Goal: Task Accomplishment & Management: Complete application form

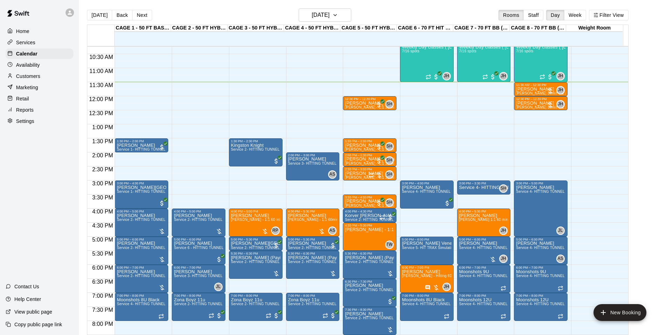
scroll to position [252, 0]
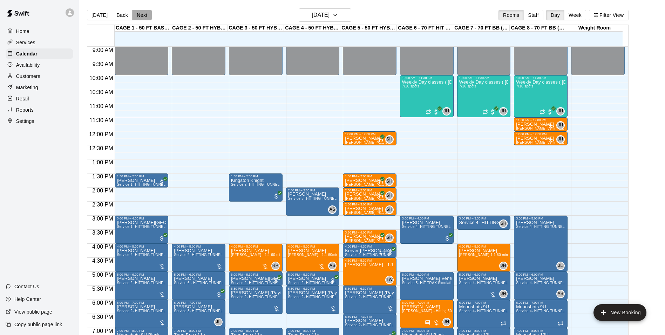
click at [143, 17] on button "Next" at bounding box center [142, 15] width 20 height 11
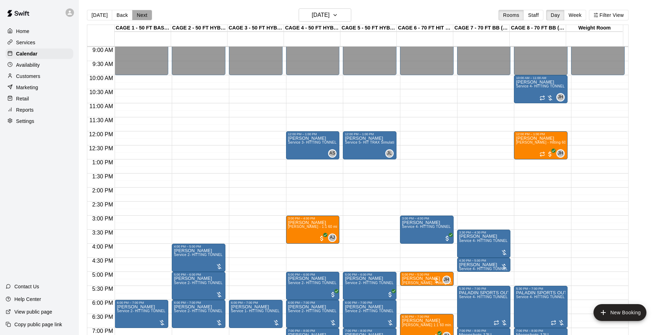
click at [143, 17] on button "Next" at bounding box center [142, 15] width 20 height 11
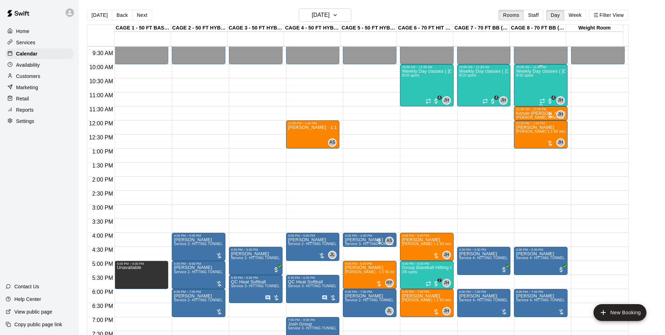
scroll to position [217, 0]
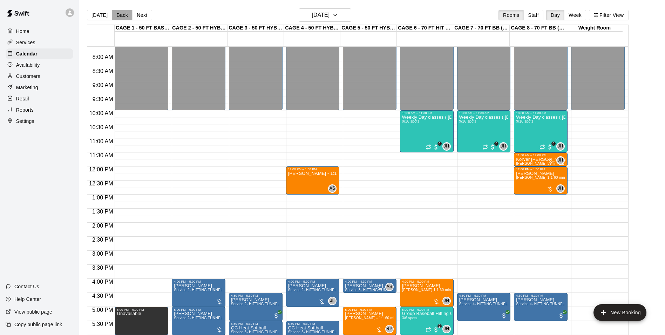
click at [123, 16] on button "Back" at bounding box center [122, 15] width 21 height 11
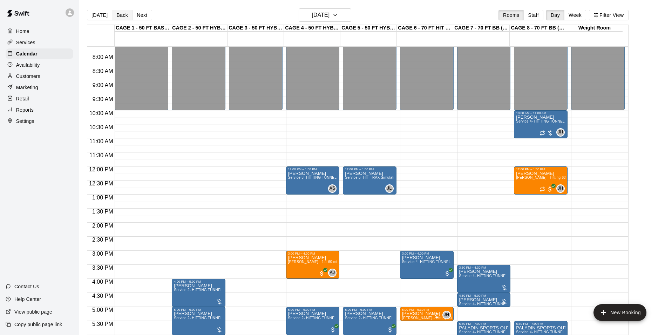
click at [123, 16] on button "Back" at bounding box center [122, 15] width 21 height 11
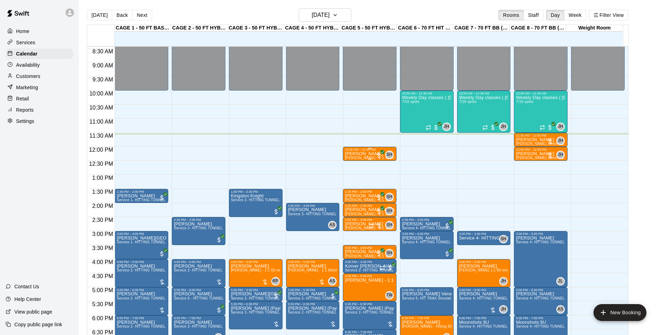
scroll to position [252, 0]
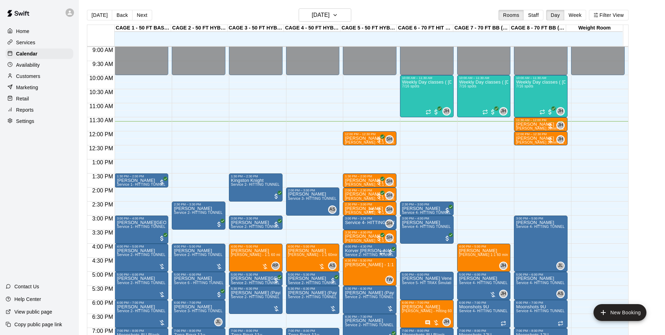
click at [344, 5] on main "Today Back Next Wednesday Sep 10 Rooms Staff Day Week Filter View CAGE 1 - 50 F…" at bounding box center [372, 173] width 586 height 346
click at [342, 9] on button "[DATE]" at bounding box center [325, 14] width 53 height 13
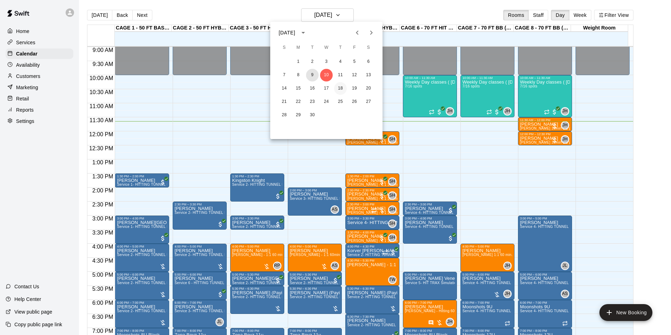
click at [316, 73] on button "9" at bounding box center [312, 75] width 13 height 13
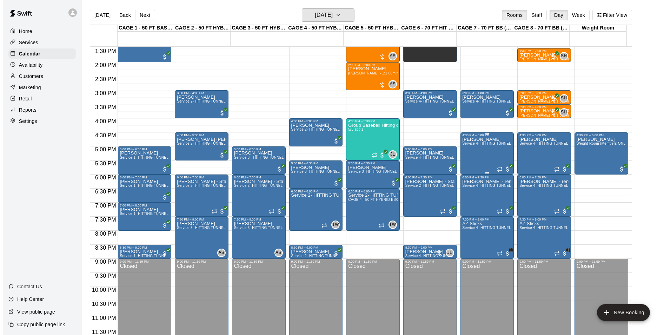
scroll to position [11, 0]
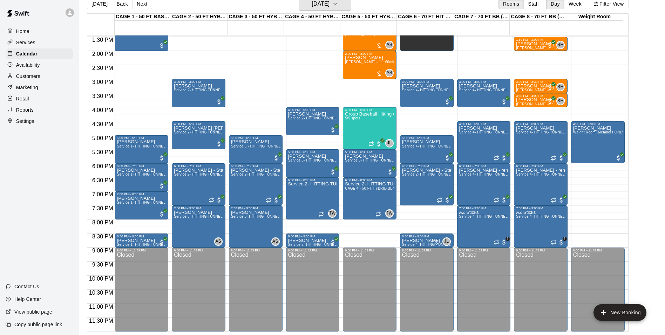
drag, startPoint x: 339, startPoint y: 8, endPoint x: 340, endPoint y: 12, distance: 3.6
click at [340, 12] on div "Today Back Next Tuesday Sep 09 Rooms Staff Day Week Filter View" at bounding box center [358, 5] width 542 height 16
click at [330, 0] on h6 "Tuesday Sep 09" at bounding box center [321, 4] width 18 height 10
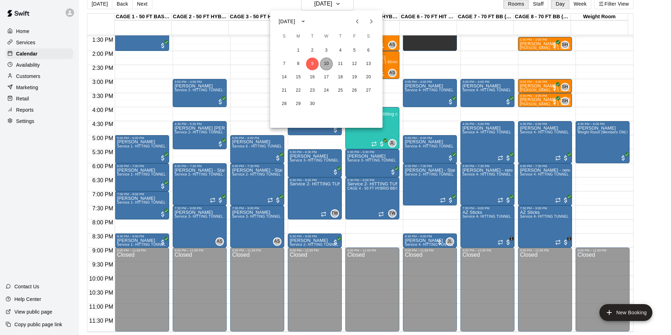
click at [330, 62] on button "10" at bounding box center [326, 64] width 13 height 13
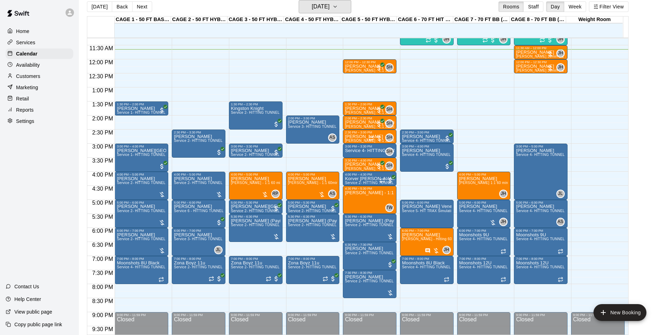
scroll to position [308, 0]
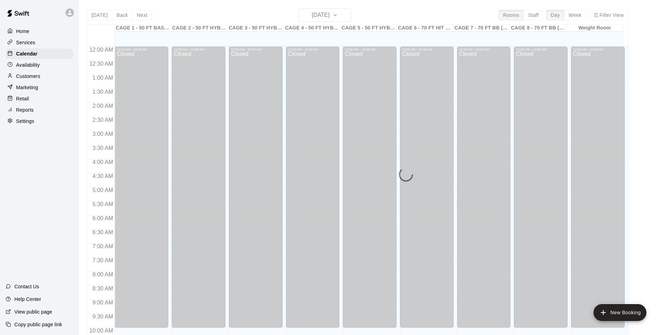
scroll to position [328, 0]
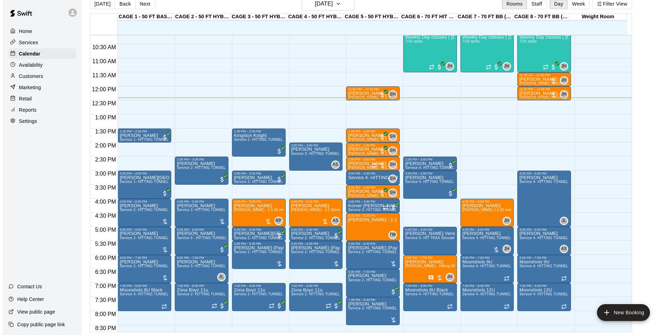
scroll to position [273, 0]
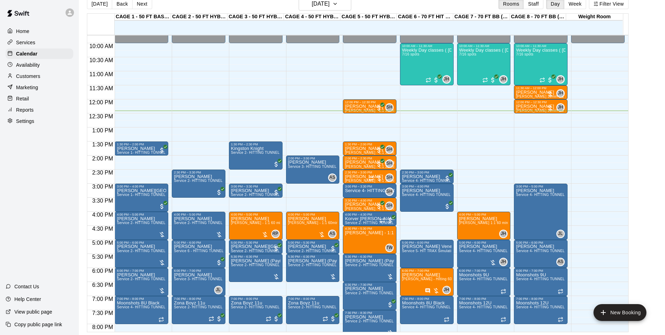
click at [302, 130] on div "12:00 AM – 10:00 AM Closed 2:00 PM – 3:00 PM Allie Lesson Service 3- HITTING TU…" at bounding box center [313, 99] width 54 height 673
click at [303, 133] on div "12:00 AM – 10:00 AM Closed 2:00 PM – 3:00 PM Allie Lesson Service 3- HITTING TU…" at bounding box center [313, 99] width 54 height 673
click at [300, 130] on div "12:00 AM – 10:00 AM Closed 2:00 PM – 3:00 PM Allie Lesson Service 3- HITTING TU…" at bounding box center [313, 99] width 54 height 673
click at [615, 309] on button "New Booking" at bounding box center [620, 312] width 53 height 17
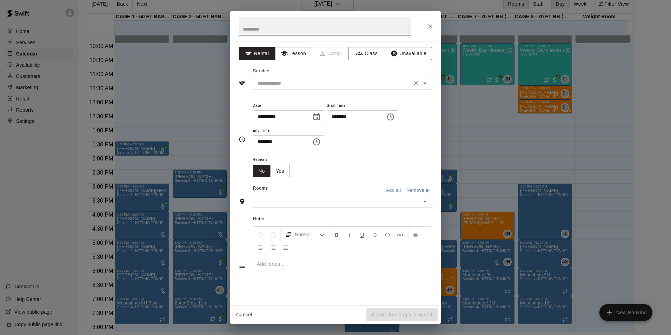
click at [290, 89] on div "​" at bounding box center [343, 83] width 180 height 13
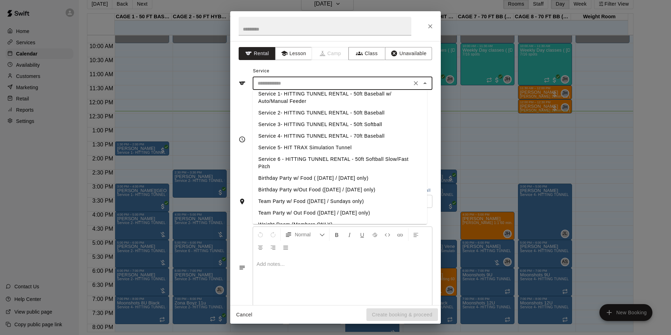
scroll to position [0, 0]
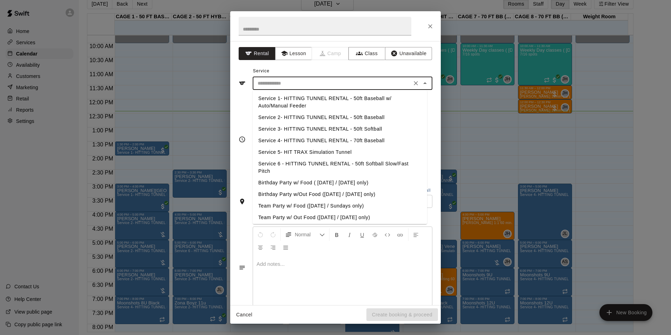
click at [325, 116] on li "Service 2- HITTING TUNNEL RENTAL - 50ft Baseball" at bounding box center [340, 118] width 174 height 12
type input "**********"
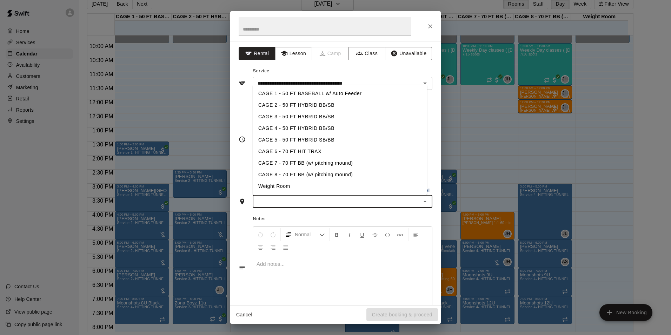
click at [347, 202] on input "text" at bounding box center [337, 201] width 164 height 9
click at [292, 130] on li "CAGE 4 - 50 FT HYBRID BB/SB" at bounding box center [340, 128] width 174 height 12
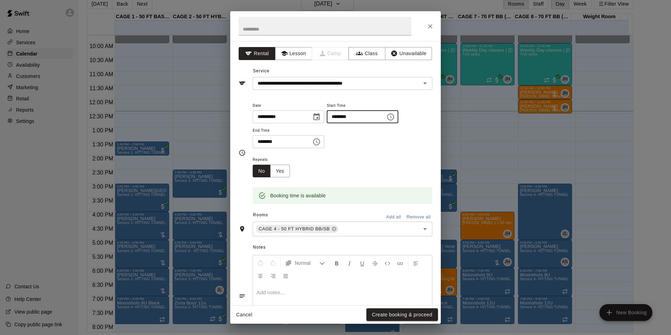
click at [363, 119] on input "********" at bounding box center [354, 116] width 54 height 13
type input "********"
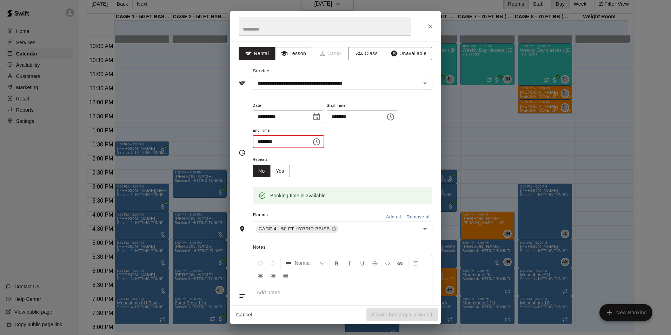
click at [275, 142] on input "********" at bounding box center [280, 141] width 54 height 13
click at [321, 139] on icon "Choose time, selected time is 12:30 PM" at bounding box center [316, 141] width 8 height 8
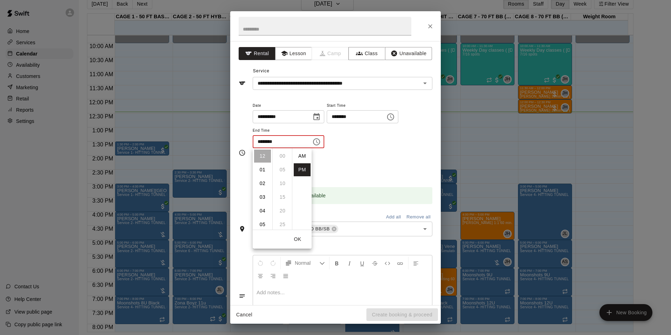
scroll to position [13, 0]
click at [262, 171] on li "01" at bounding box center [262, 169] width 17 height 13
type input "********"
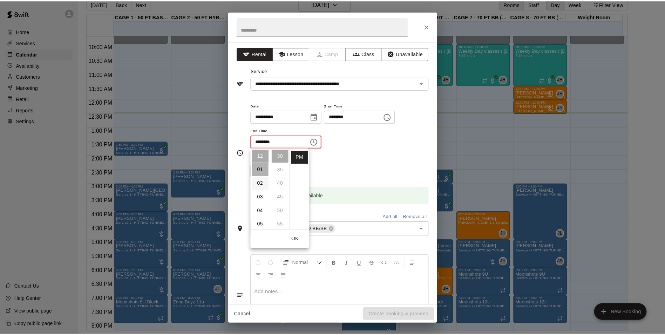
scroll to position [14, 0]
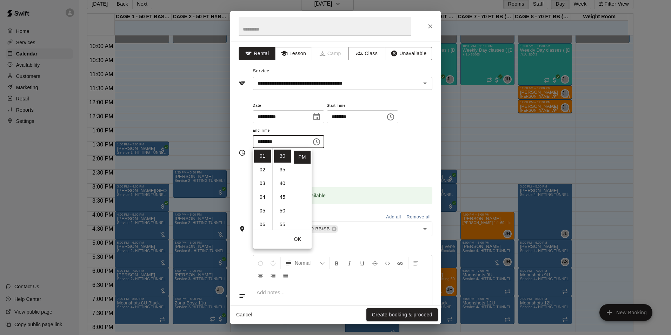
click at [297, 236] on button "OK" at bounding box center [297, 239] width 22 height 13
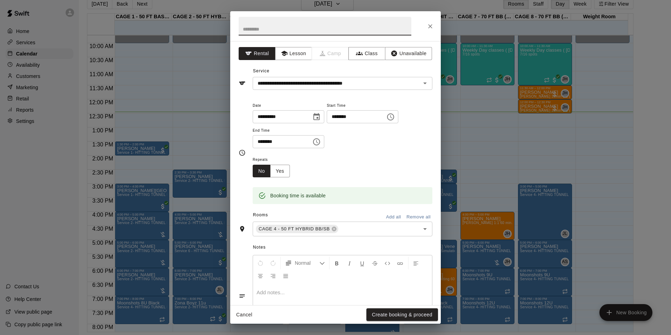
click at [297, 25] on input "text" at bounding box center [325, 26] width 173 height 19
type input "*"
type input "********"
click at [404, 314] on button "Create booking & proceed" at bounding box center [402, 314] width 72 height 13
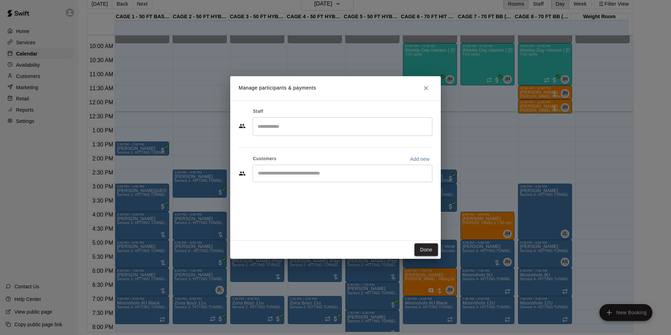
click at [429, 250] on button "Done" at bounding box center [426, 249] width 24 height 13
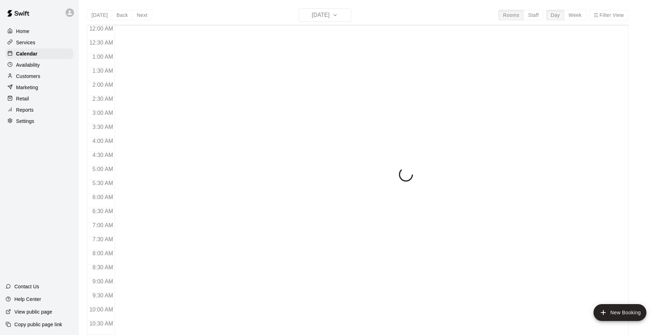
scroll to position [356, 0]
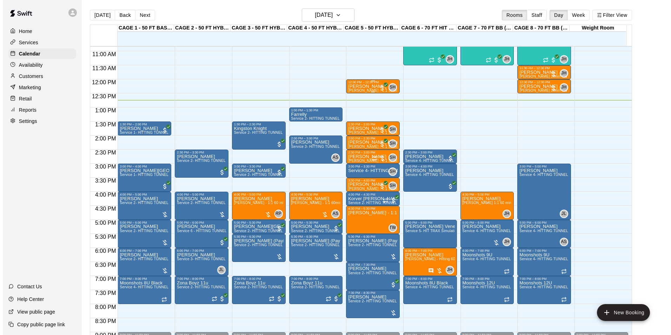
scroll to position [286, 0]
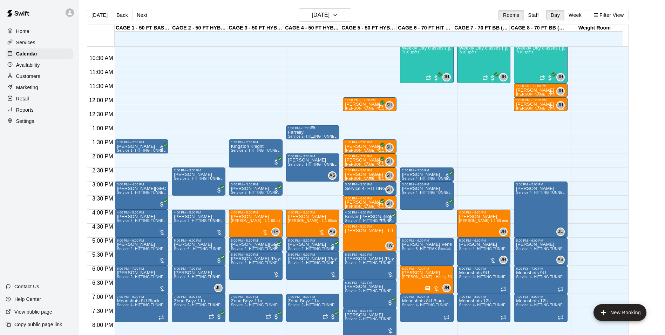
click at [310, 130] on div "1:00 PM – 1:30 PM" at bounding box center [312, 128] width 49 height 4
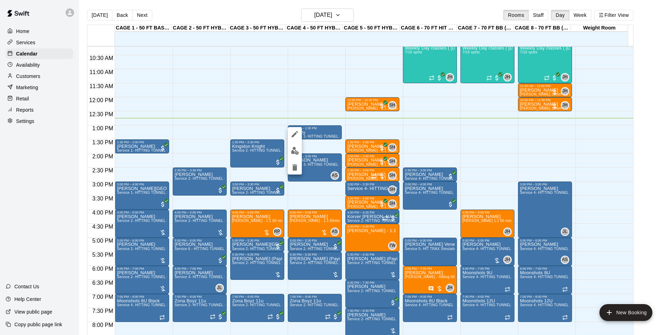
click at [294, 129] on button "edit" at bounding box center [295, 134] width 14 height 14
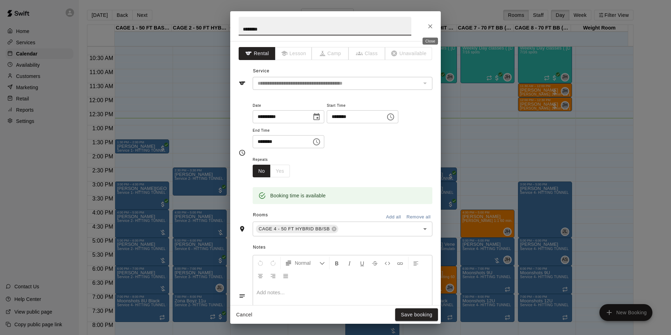
click at [428, 28] on icon "Close" at bounding box center [430, 26] width 7 height 7
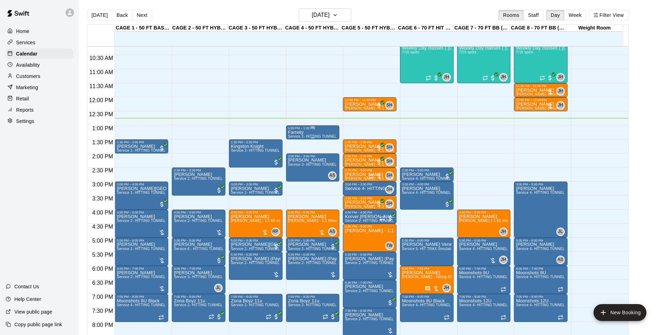
click at [298, 127] on div at bounding box center [312, 126] width 49 height 1
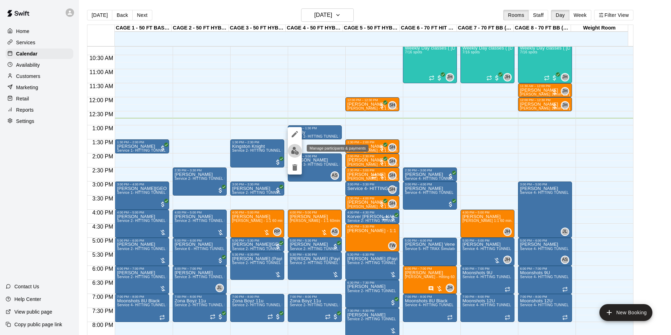
click at [293, 150] on img "edit" at bounding box center [295, 151] width 8 height 8
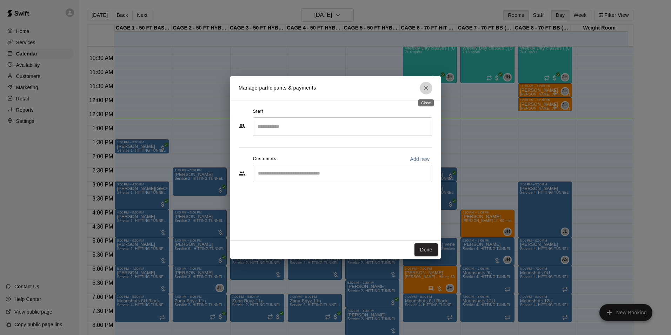
click at [425, 85] on icon "Close" at bounding box center [425, 88] width 7 height 7
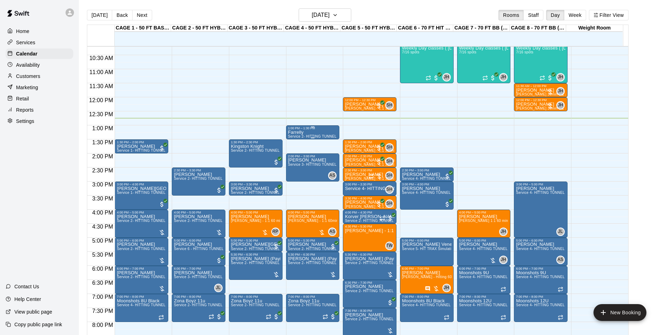
click at [292, 136] on span "Service 2- HITTING TUNNEL RENTAL - 50ft Baseball" at bounding box center [332, 136] width 89 height 4
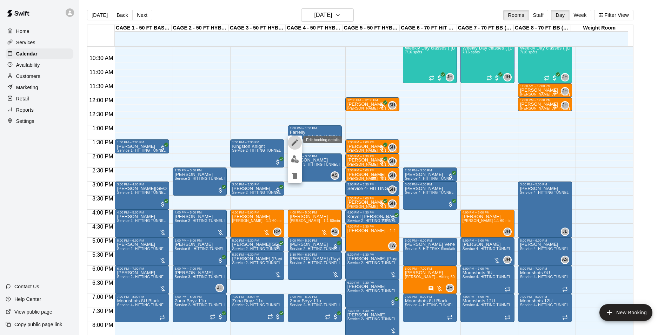
click at [293, 141] on icon "edit" at bounding box center [294, 142] width 8 height 8
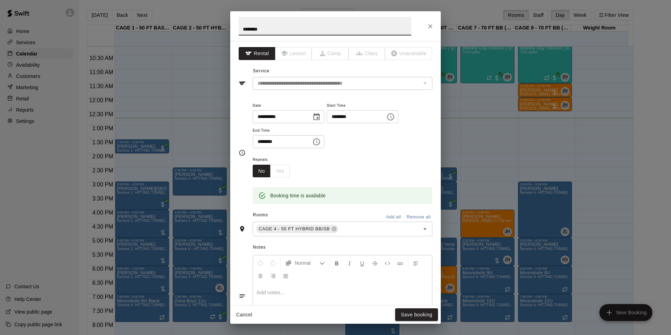
click at [425, 26] on button "Close" at bounding box center [430, 26] width 13 height 13
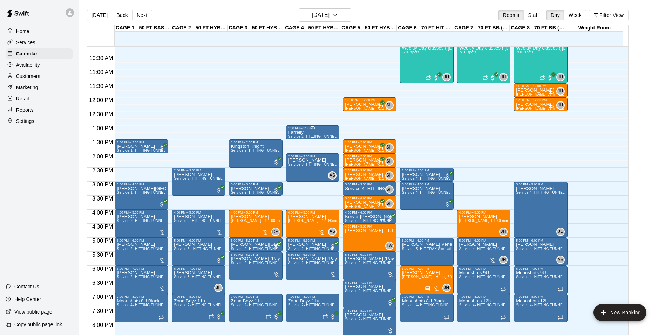
click at [317, 138] on span "Service 2- HITTING TUNNEL RENTAL - 50ft Baseball" at bounding box center [332, 136] width 89 height 4
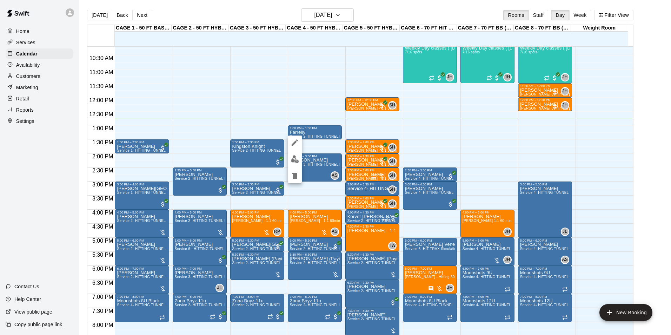
click at [299, 157] on button "edit" at bounding box center [295, 159] width 14 height 14
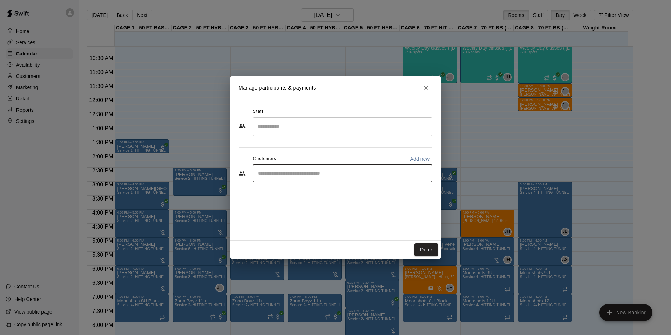
click at [301, 171] on input "Start typing to search customers..." at bounding box center [342, 173] width 173 height 7
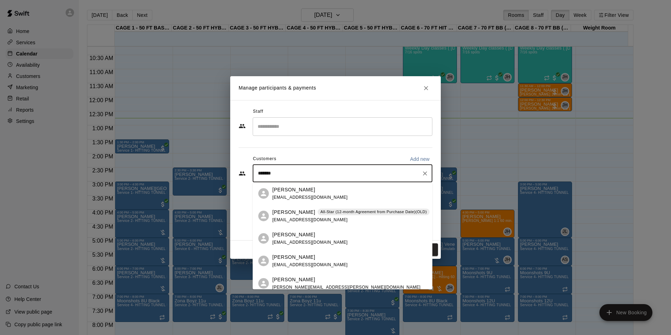
type input "********"
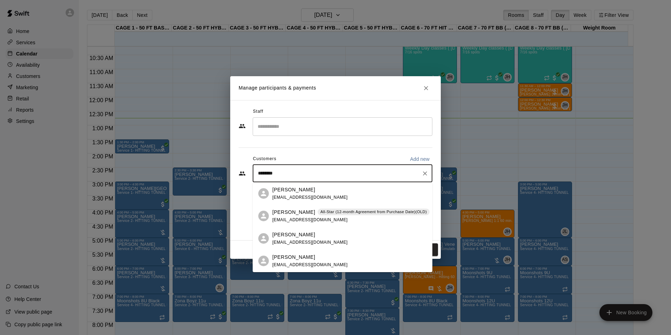
click at [384, 216] on div "GERARD FARRELLY All-Star (12-month Agreement from Purchase Date)(OLD) azallstar…" at bounding box center [350, 215] width 157 height 15
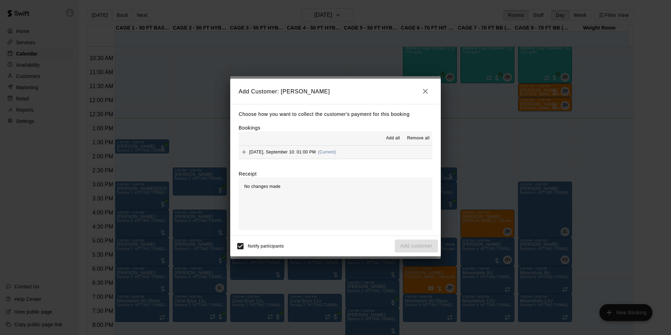
click at [434, 96] on h2 "Add Customer: GERARD FARRELLY" at bounding box center [335, 91] width 210 height 25
click at [430, 94] on button "button" at bounding box center [425, 91] width 14 height 14
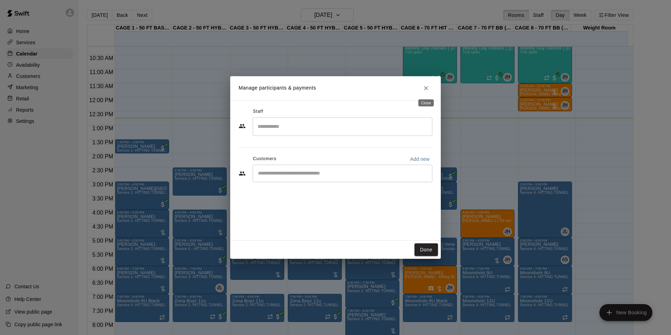
click at [428, 88] on icon "Close" at bounding box center [425, 88] width 7 height 7
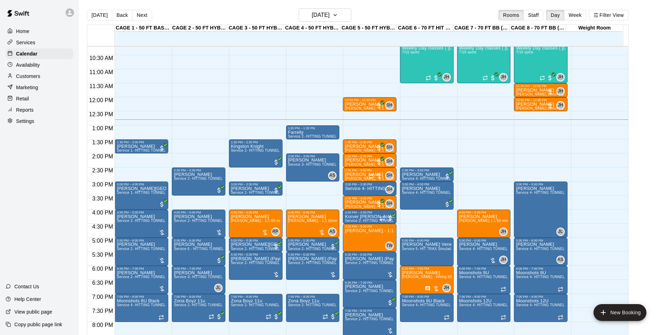
click at [290, 145] on div "12:00 AM – 10:00 AM Closed 1:00 PM – 1:30 PM Farrelly Service 2- HITTING TUNNEL…" at bounding box center [313, 96] width 54 height 673
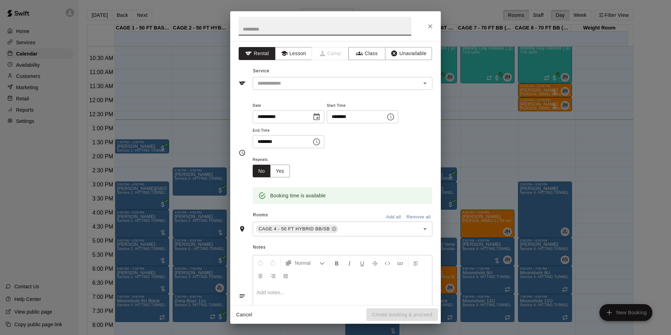
click at [424, 28] on button "Close" at bounding box center [430, 26] width 13 height 13
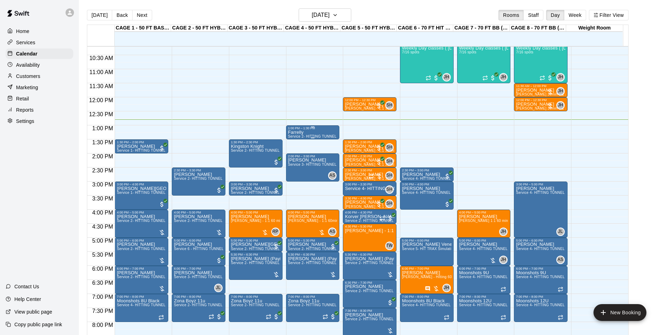
click at [304, 130] on div "1:00 PM – 1:30 PM" at bounding box center [312, 128] width 49 height 4
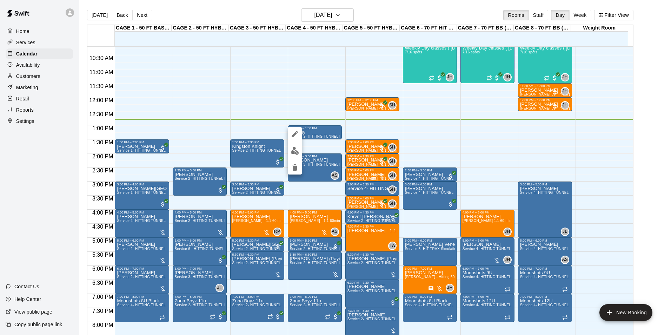
click at [327, 114] on div at bounding box center [335, 167] width 671 height 335
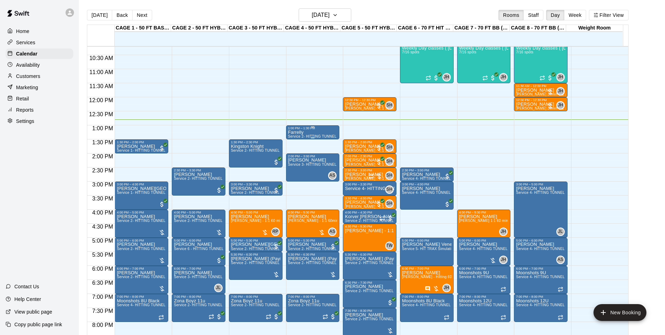
click at [316, 129] on div "1:00 PM – 1:30 PM" at bounding box center [312, 128] width 49 height 4
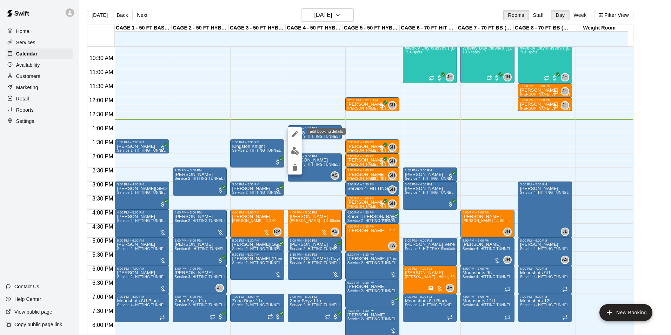
click at [295, 135] on icon "edit" at bounding box center [294, 134] width 6 height 6
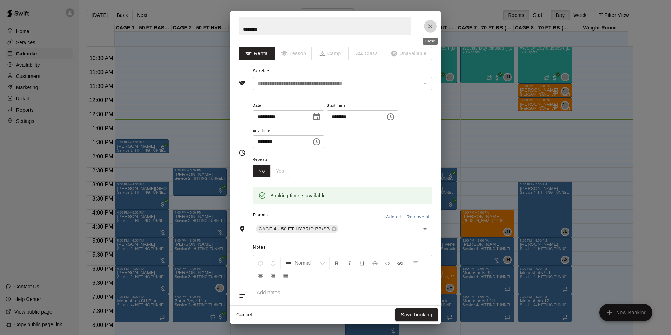
click at [427, 28] on icon "Close" at bounding box center [430, 26] width 7 height 7
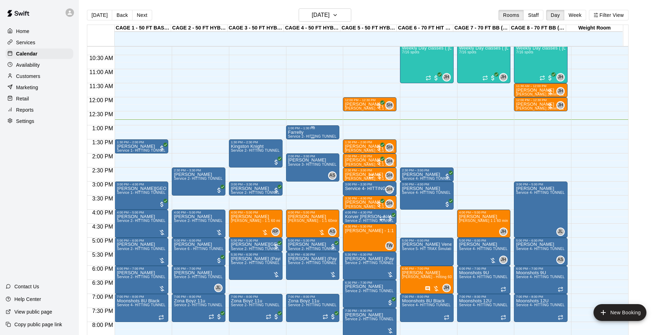
click at [304, 127] on div at bounding box center [312, 126] width 49 height 1
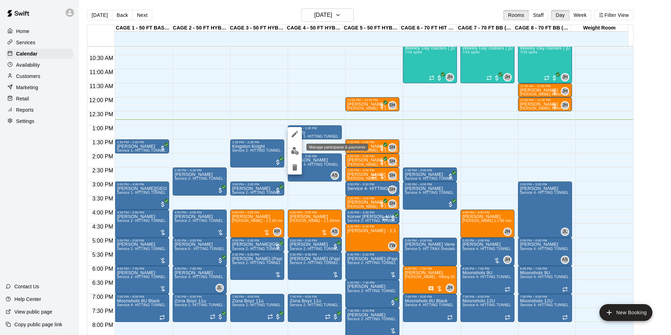
click at [293, 151] on img "edit" at bounding box center [295, 151] width 8 height 8
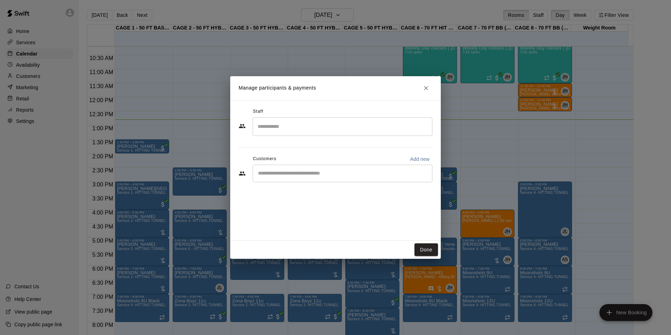
click at [319, 177] on div "​" at bounding box center [343, 174] width 180 height 18
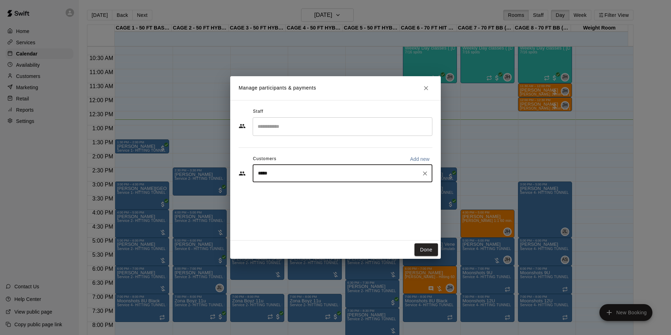
type input "******"
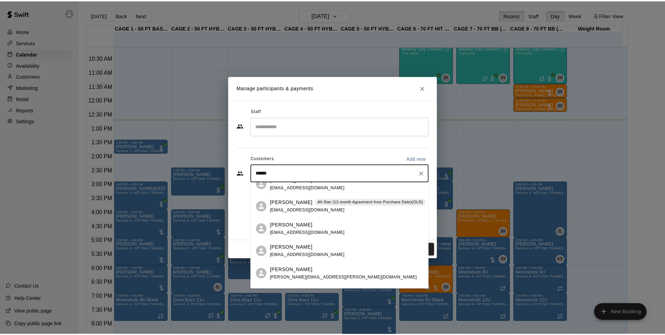
scroll to position [0, 0]
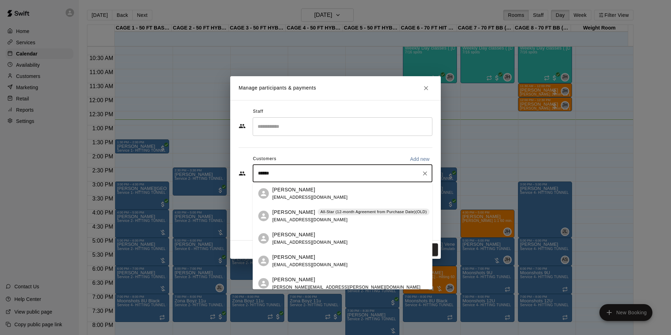
click at [368, 210] on p "All-Star (12-month Agreement from Purchase Date)(OLD)" at bounding box center [373, 212] width 106 height 6
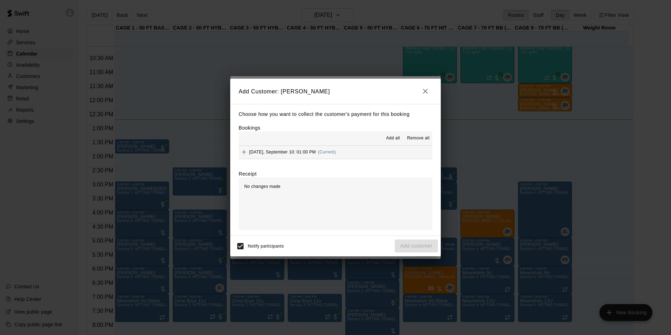
click at [393, 138] on span "Add all" at bounding box center [393, 138] width 14 height 7
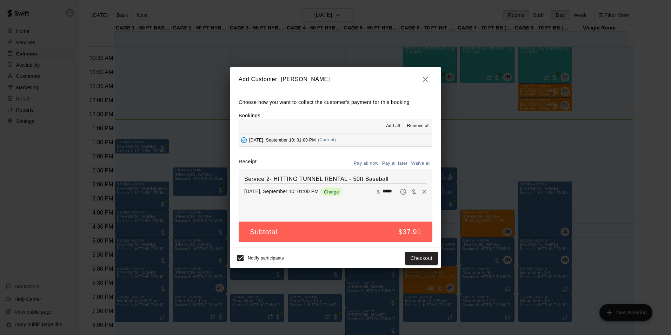
click at [429, 76] on button "button" at bounding box center [425, 79] width 14 height 14
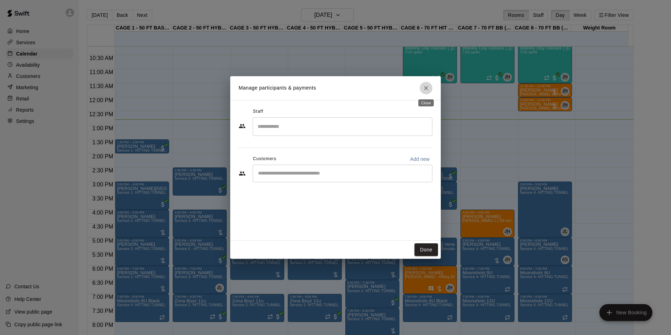
click at [426, 89] on icon "Close" at bounding box center [425, 88] width 7 height 7
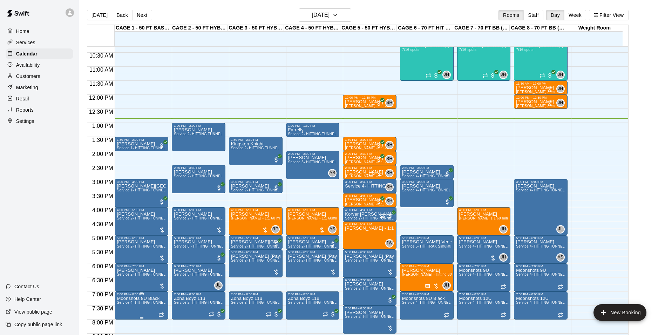
scroll to position [321, 0]
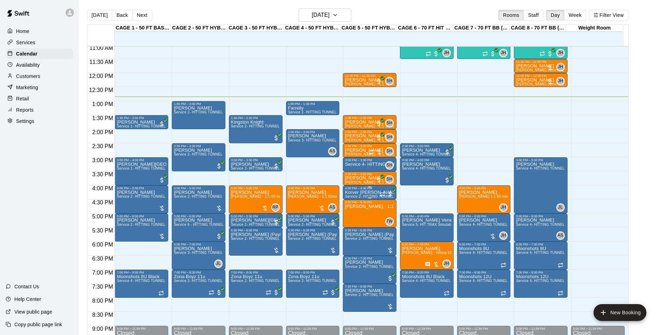
scroll to position [321, 0]
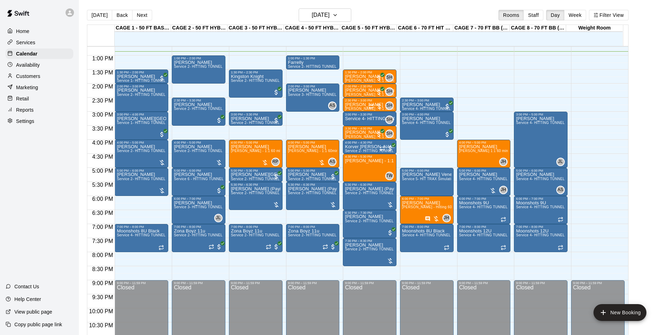
scroll to position [356, 0]
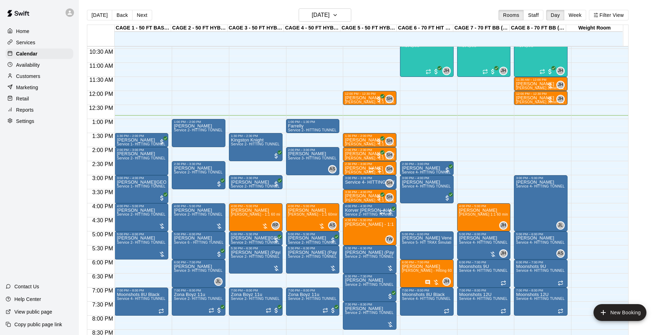
scroll to position [286, 0]
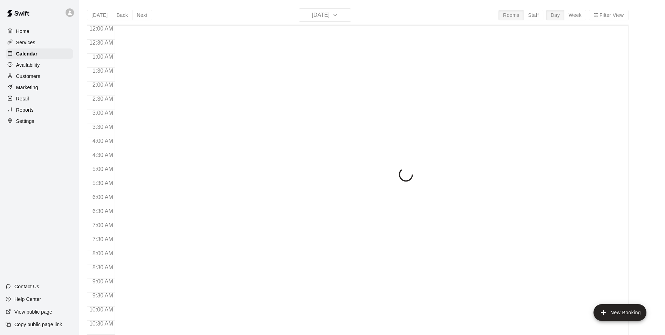
scroll to position [356, 0]
